Goal: Use online tool/utility: Use online tool/utility

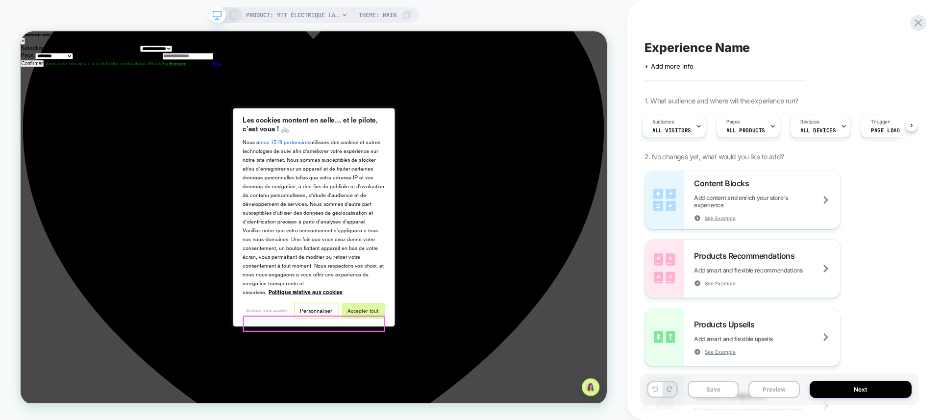
click at [474, 415] on button "Accepter tout" at bounding box center [477, 404] width 58 height 22
click at [0, 0] on div "Experience Name Click to edit experience details + Add more info 1. What audien…" at bounding box center [0, 0] width 0 height 0
click at [0, 0] on img at bounding box center [0, 0] width 0 height 0
click at [488, 415] on button "Accepter tout" at bounding box center [477, 404] width 58 height 22
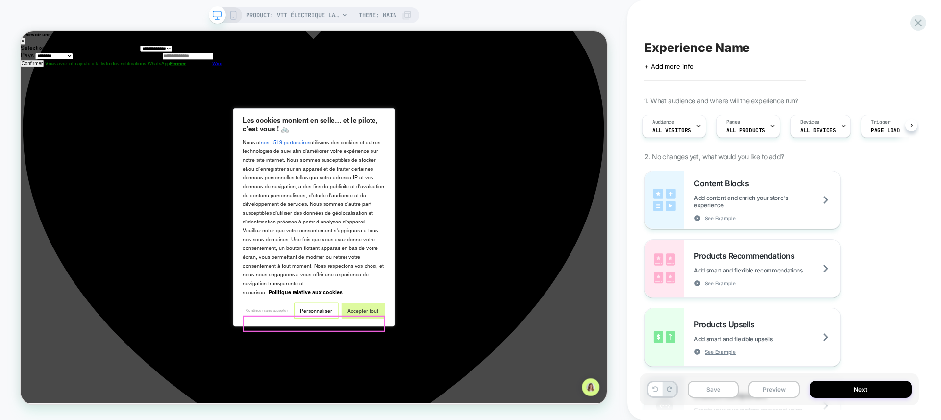
click at [488, 415] on button "Accepter tout" at bounding box center [477, 404] width 58 height 22
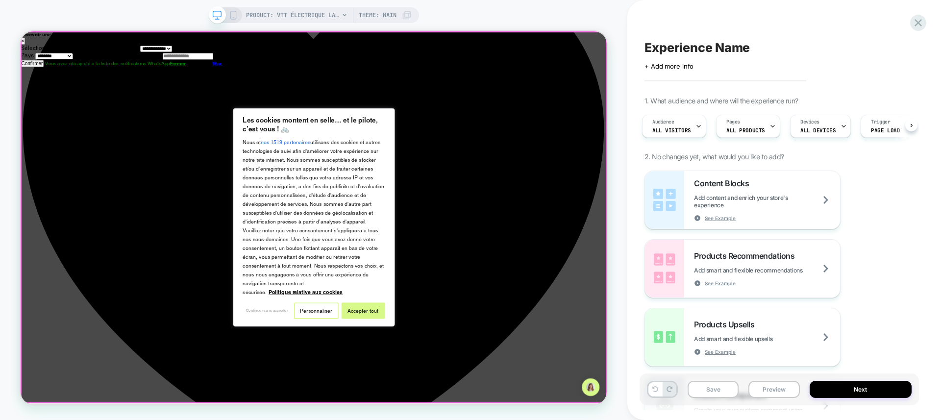
click at [564, 407] on div at bounding box center [412, 279] width 782 height 496
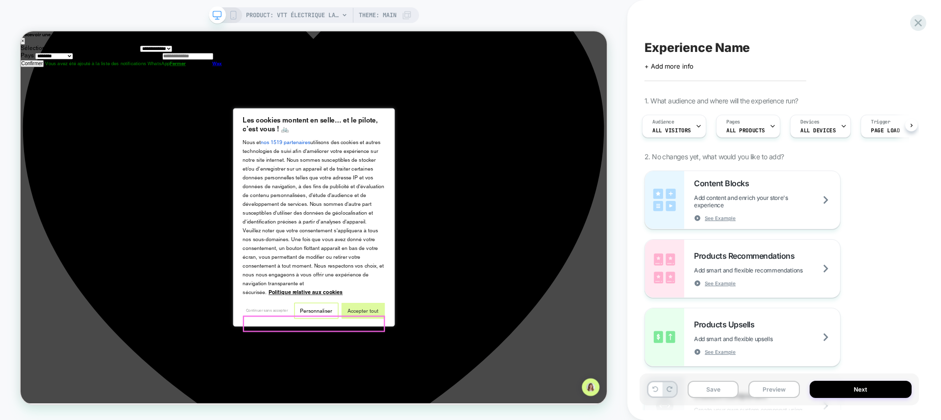
click at [483, 415] on button "Accepter tout" at bounding box center [477, 404] width 58 height 22
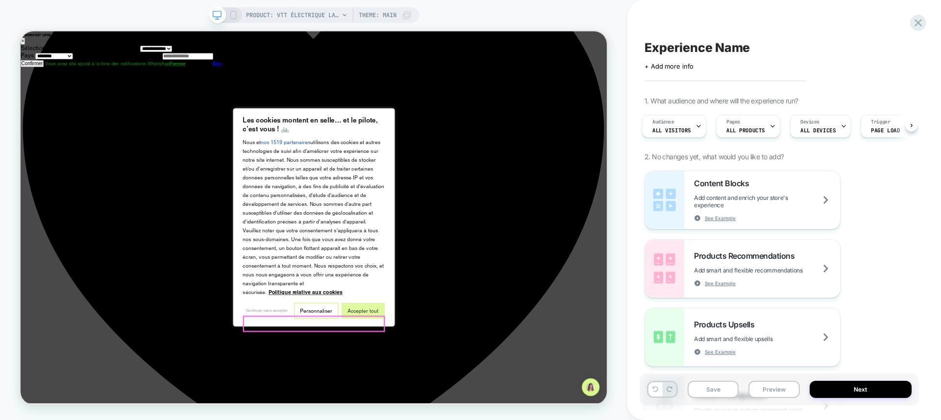
click at [487, 415] on button "Accepter tout" at bounding box center [477, 404] width 58 height 22
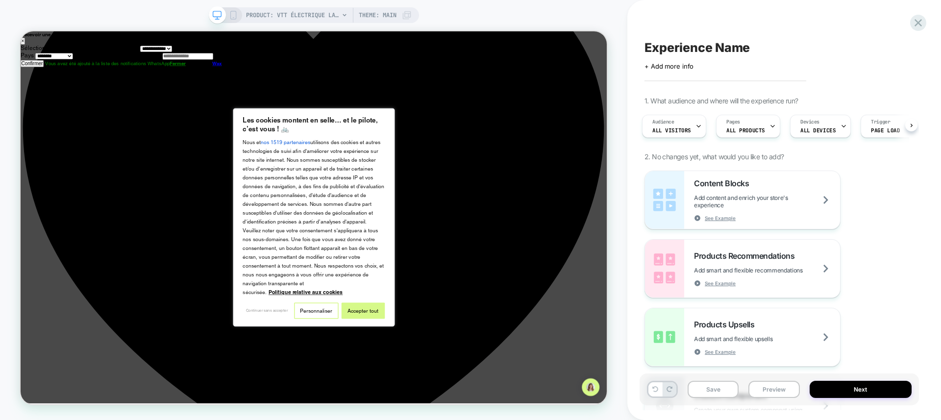
click at [0, 0] on img at bounding box center [0, 0] width 0 height 0
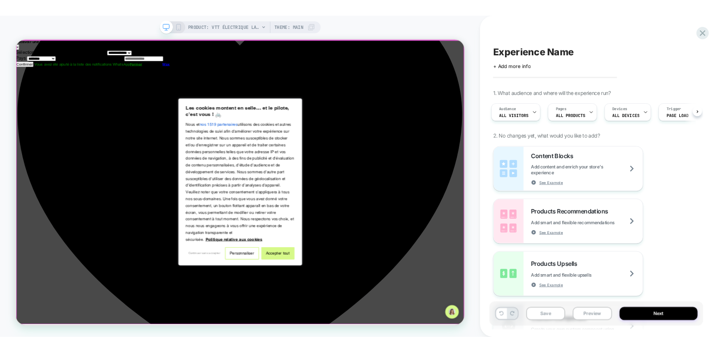
scroll to position [0, 2]
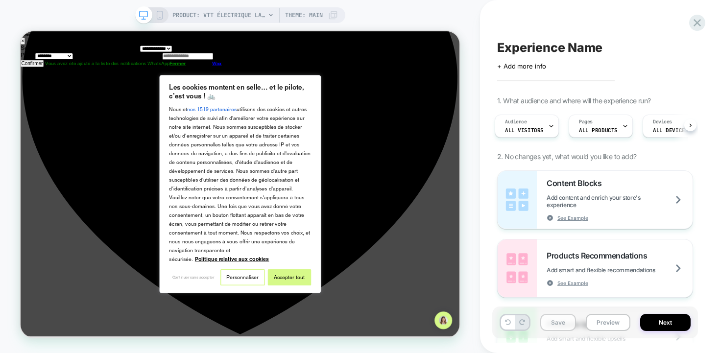
click at [0, 0] on button "Save" at bounding box center [0, 0] width 0 height 0
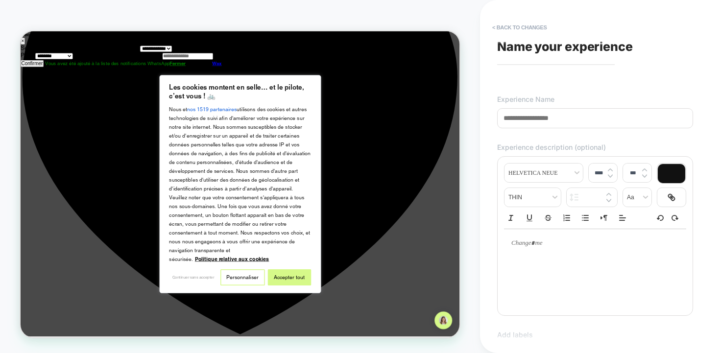
click at [0, 0] on input at bounding box center [0, 0] width 0 height 0
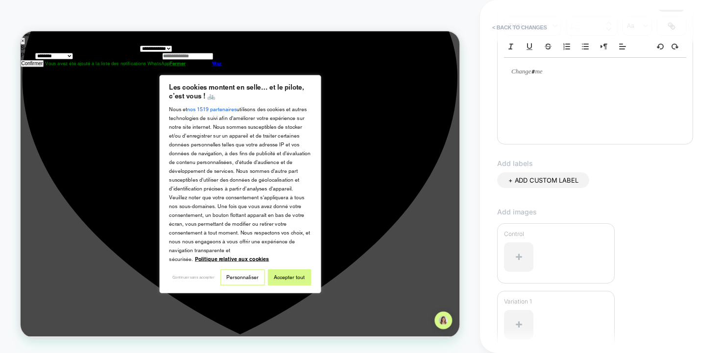
scroll to position [259, 0]
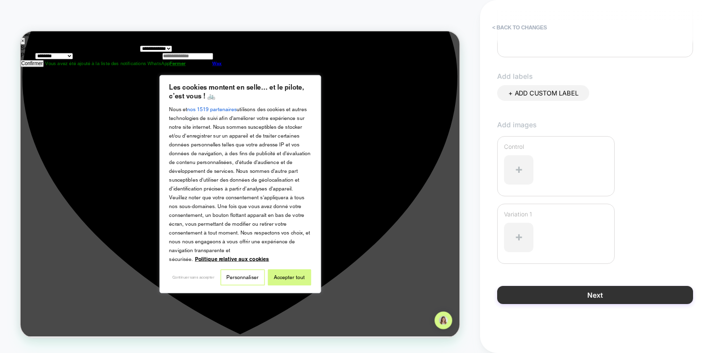
type input "******"
click at [0, 0] on button "Next" at bounding box center [0, 0] width 0 height 0
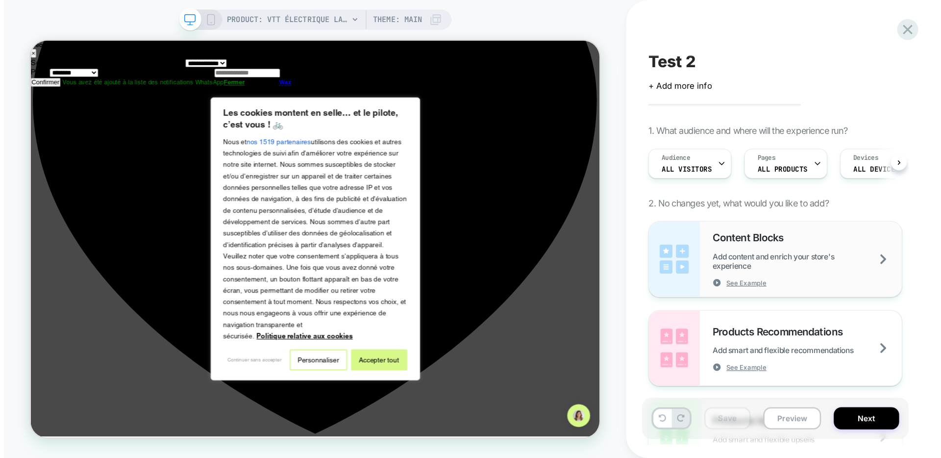
scroll to position [0, 0]
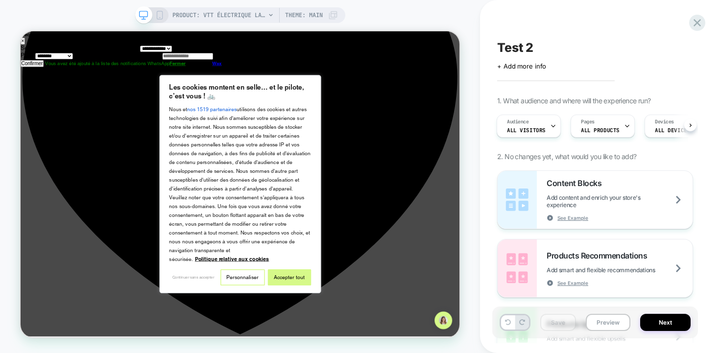
click at [0, 0] on div "Test 2 Click to edit experience details + Add more info 1. What audience and wh…" at bounding box center [0, 0] width 0 height 0
